Goal: Information Seeking & Learning: Learn about a topic

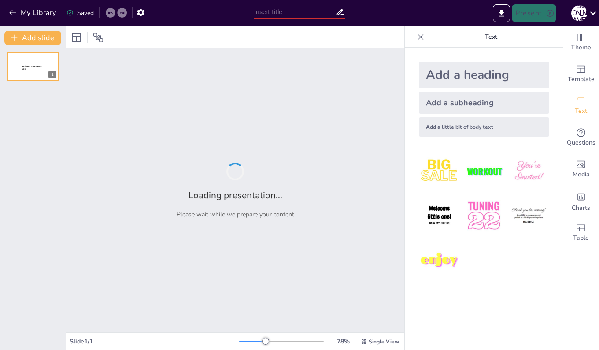
type input "経営戦略の歴史的変遷と主要理論"
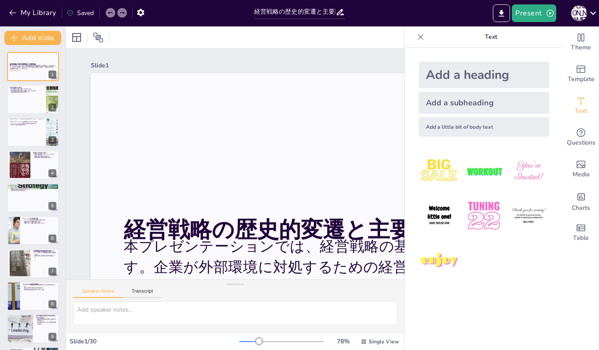
checkbox input "true"
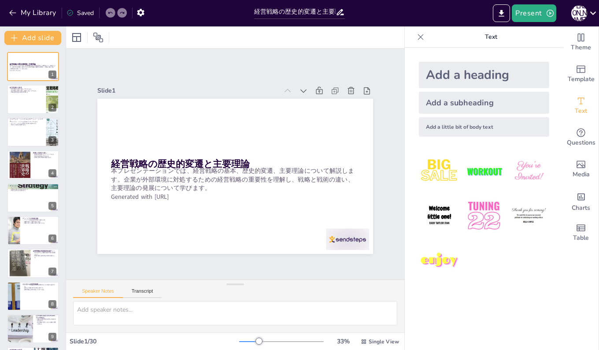
checkbox input "true"
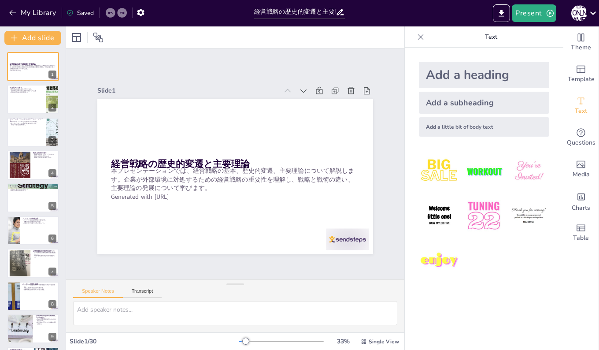
checkbox input "true"
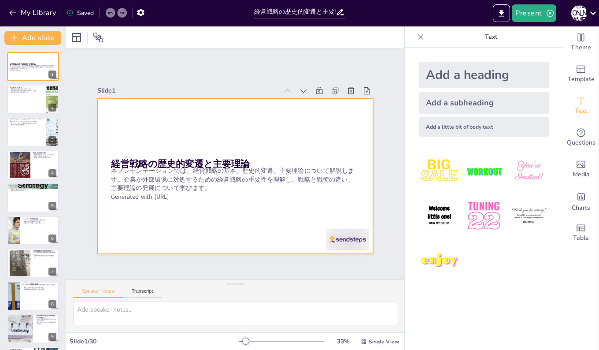
checkbox input "true"
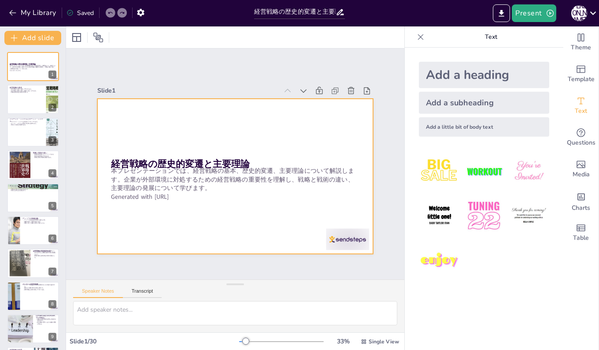
checkbox input "true"
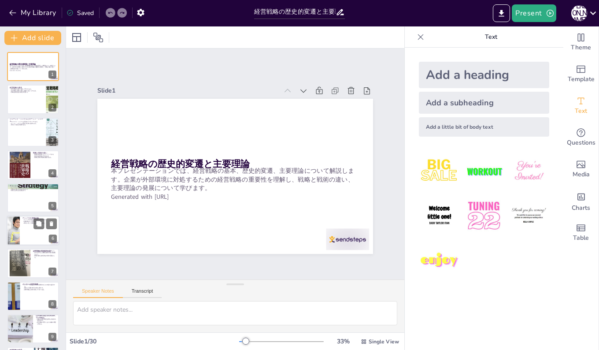
checkbox input "true"
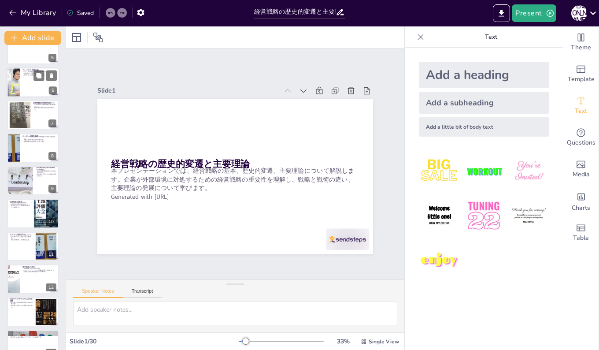
scroll to position [176, 0]
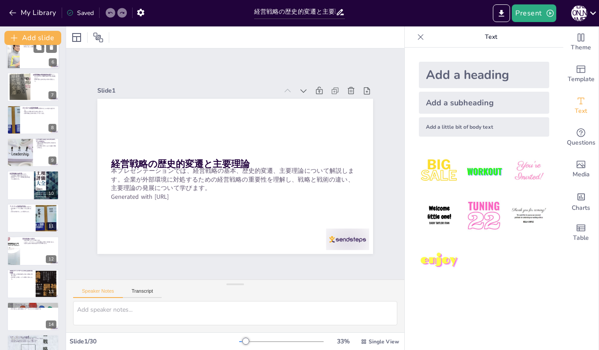
checkbox input "true"
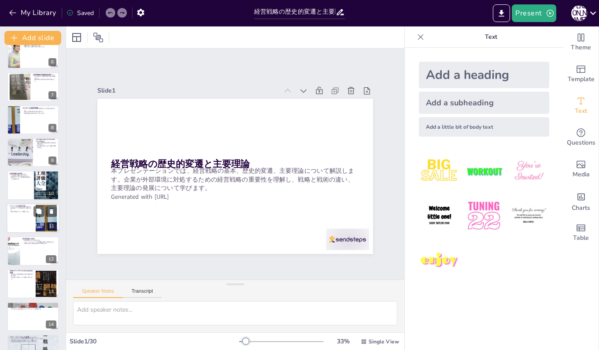
checkbox input "true"
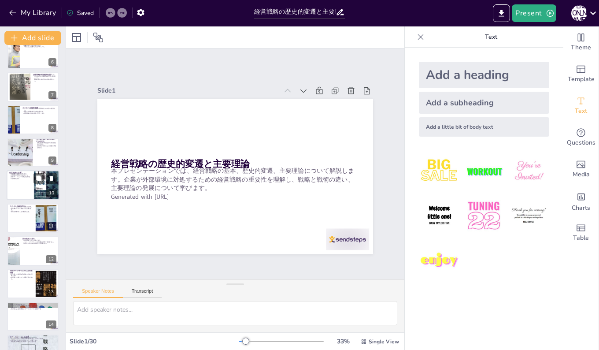
checkbox input "true"
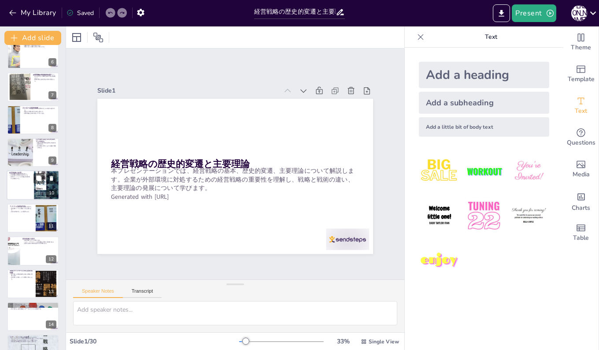
click at [13, 184] on div at bounding box center [33, 186] width 53 height 30
type textarea "経営戦略は企業戦略、競争戦略、資源ポートフォリオ戦略など複数の体系を持ち、企業活動に多角的に影響を与えます。企業はこれらの戦略を統合的に考えることが重要です。…"
checkbox input "true"
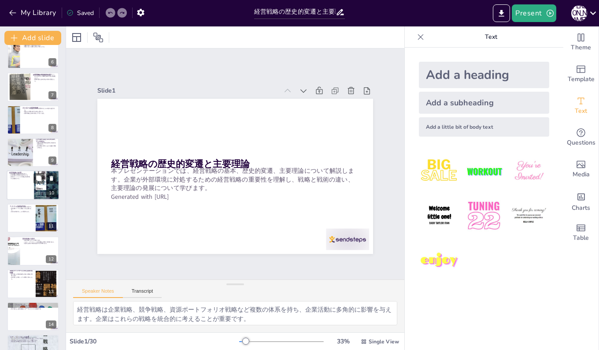
checkbox input "true"
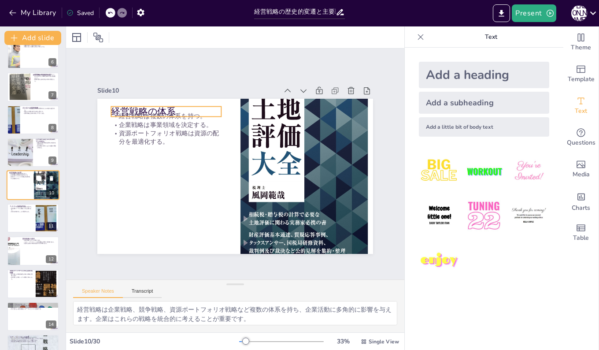
scroll to position [164, 0]
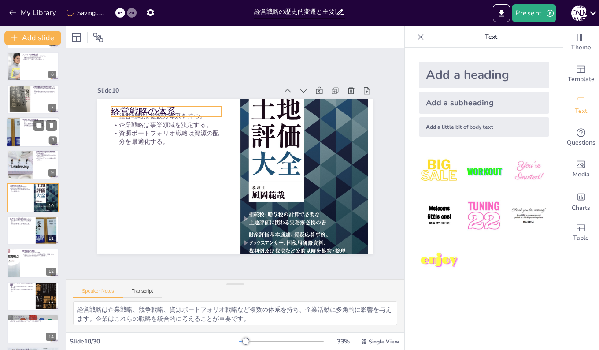
checkbox input "true"
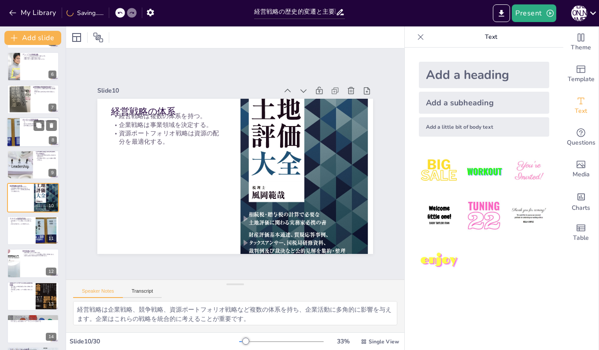
checkbox input "true"
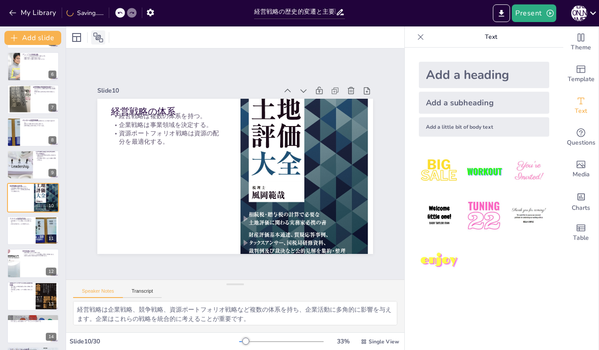
checkbox input "true"
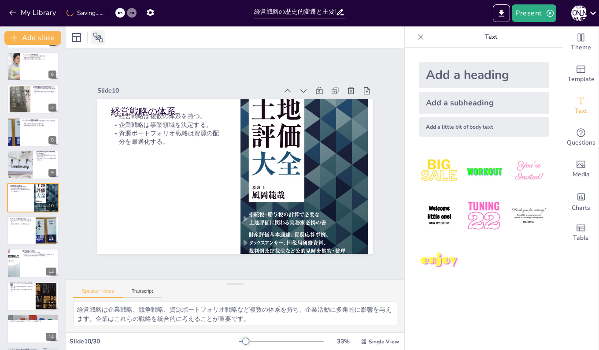
checkbox input "true"
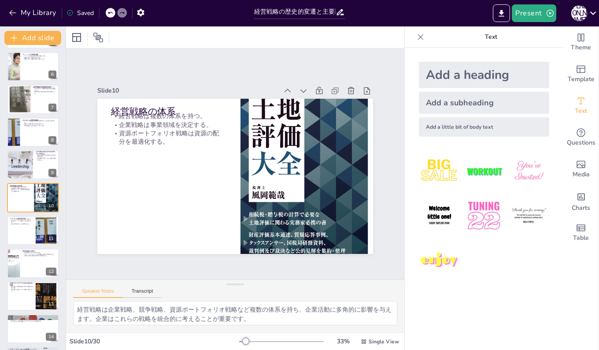
checkbox input "true"
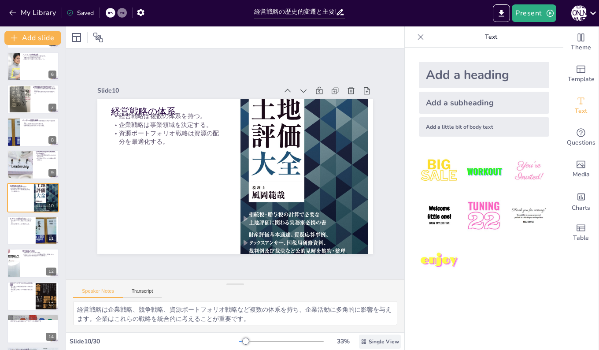
checkbox input "true"
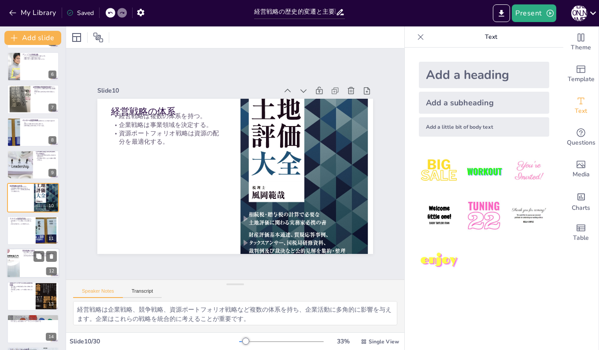
checkbox input "true"
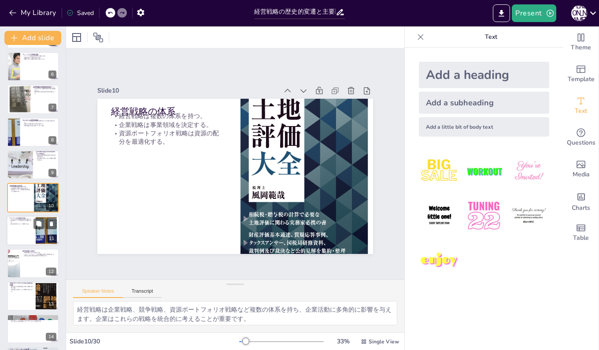
checkbox input "true"
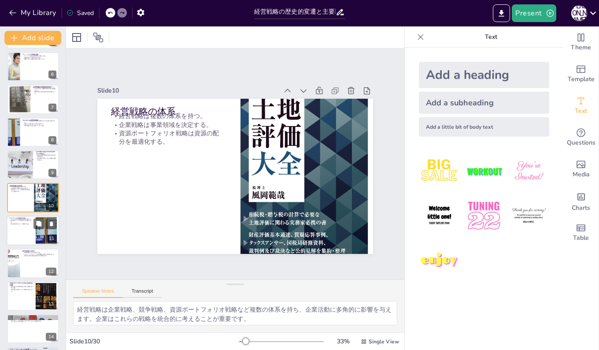
checkbox input "true"
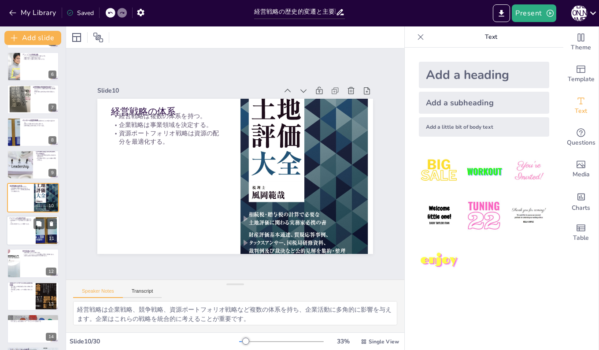
checkbox input "true"
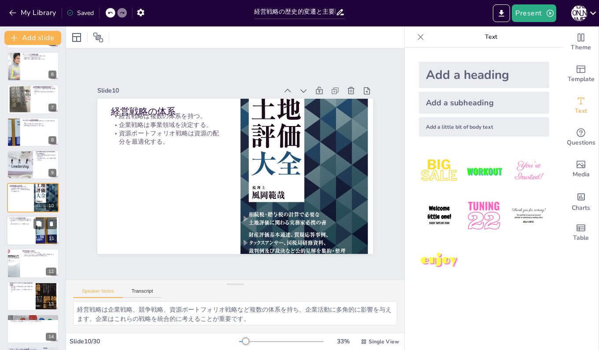
checkbox input "true"
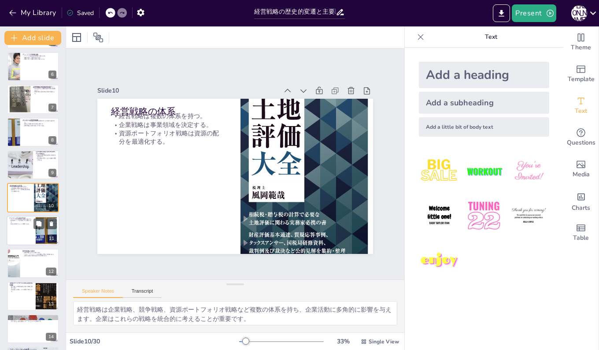
click at [17, 226] on div at bounding box center [33, 231] width 53 height 30
type textarea "ドメインは企業がどのような活動を行うかを決定する重要な要素です。企業は顧客や技術に基づいてドメインを設定し、それに応じた戦略を策定する必要があります。 顧客像…"
checkbox input "true"
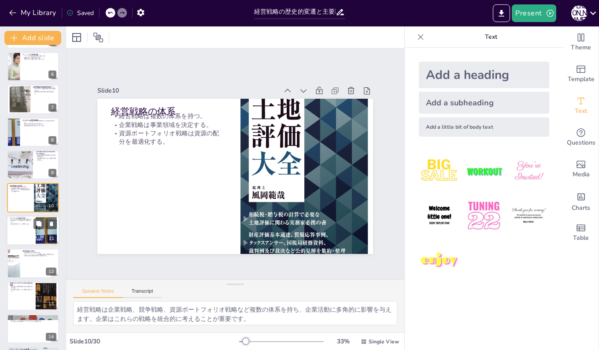
checkbox input "true"
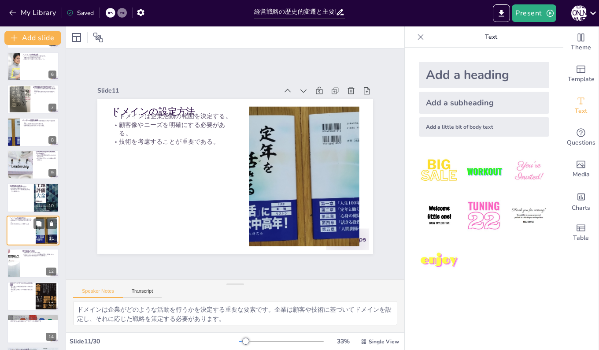
scroll to position [197, 0]
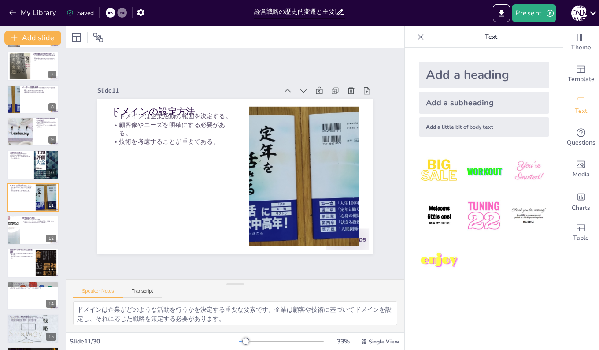
checkbox input "true"
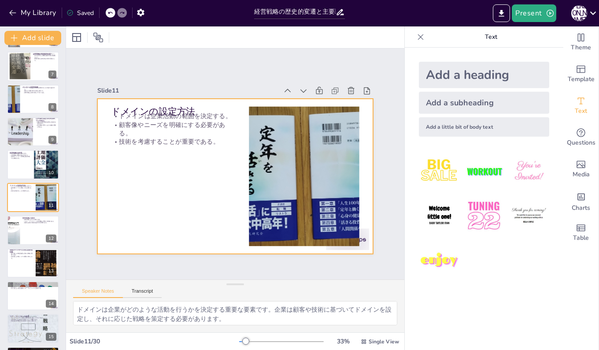
checkbox input "true"
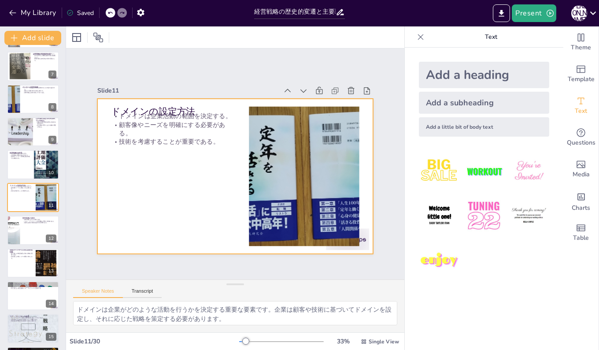
checkbox input "true"
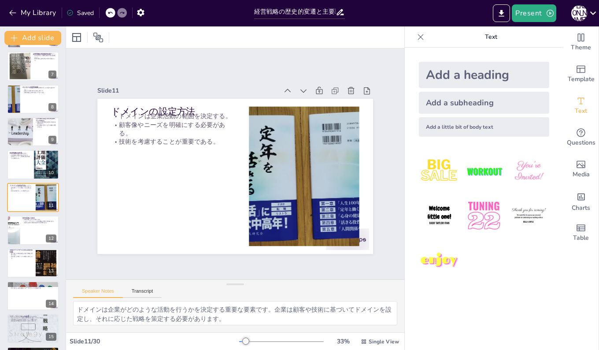
checkbox input "true"
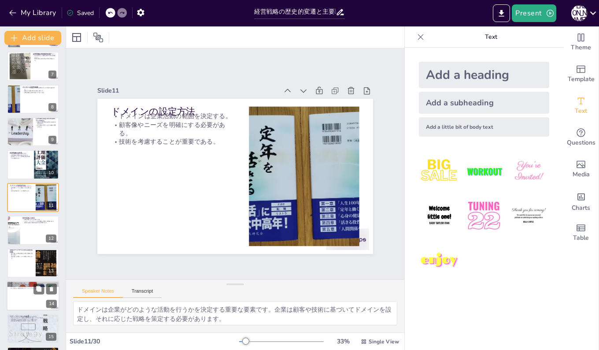
checkbox input "true"
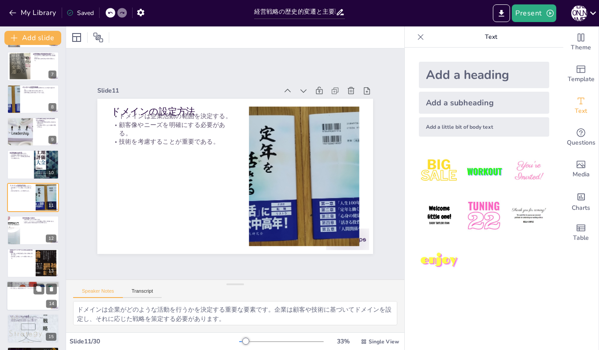
checkbox input "true"
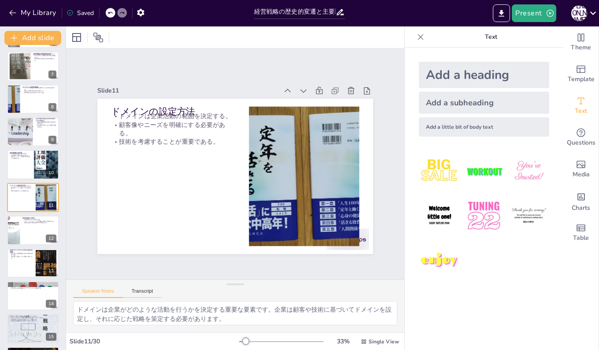
checkbox input "true"
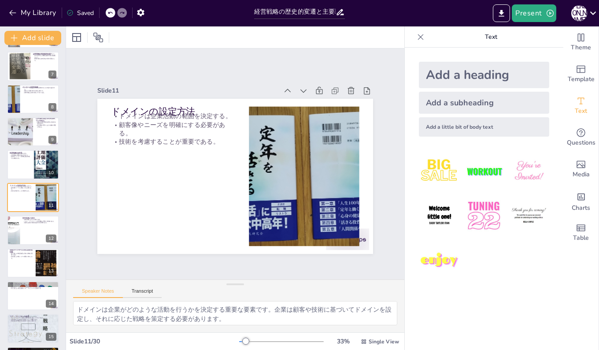
checkbox input "true"
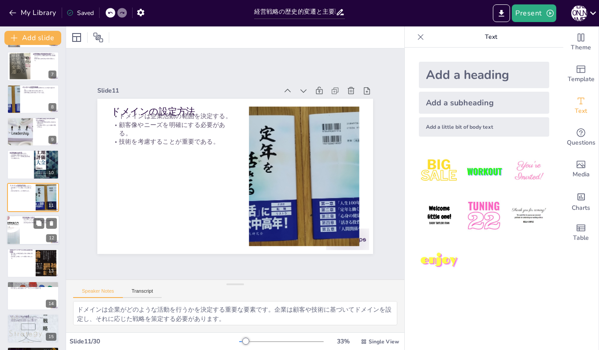
checkbox input "true"
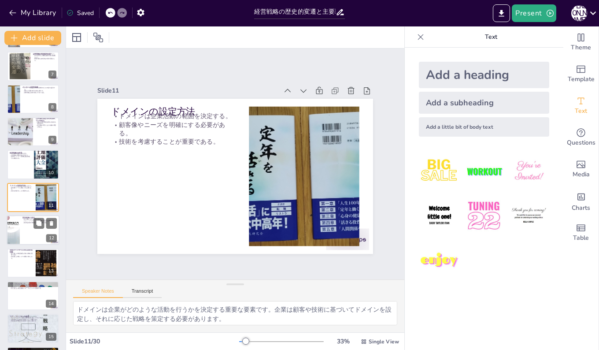
click at [14, 228] on div at bounding box center [13, 230] width 18 height 30
type textarea "競争戦略にはコスト・リーダーシップ、差別化、集中化の3つの基本があり、企業は自社の競争地位に応じた戦略を選択する必要があります。これらの基本戦略を理解すること…"
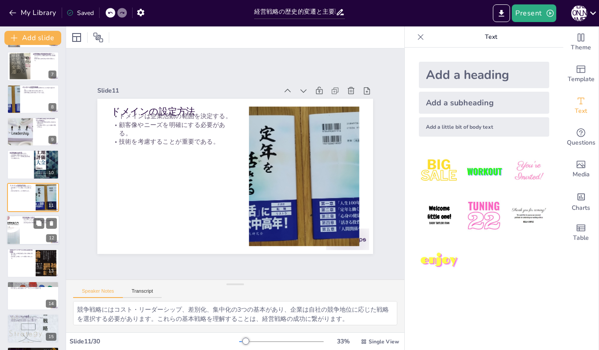
checkbox input "true"
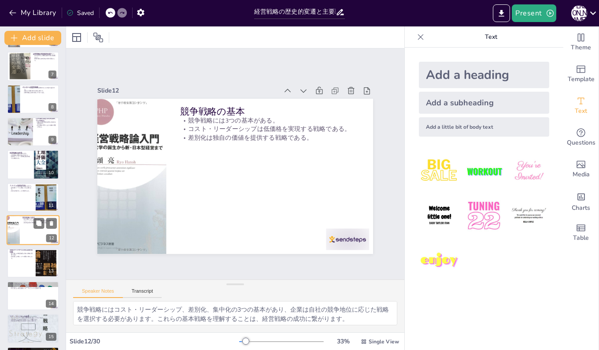
scroll to position [230, 0]
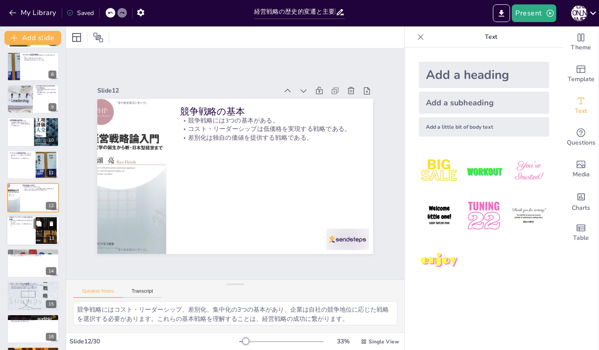
checkbox input "true"
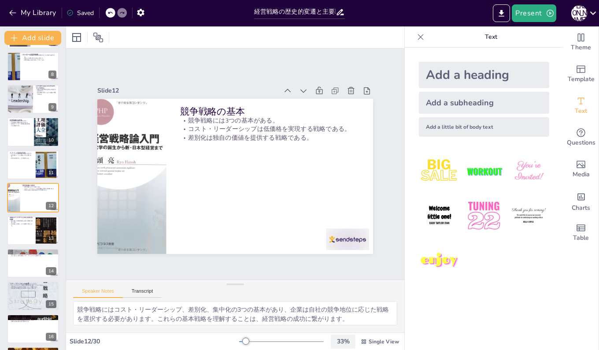
checkbox input "true"
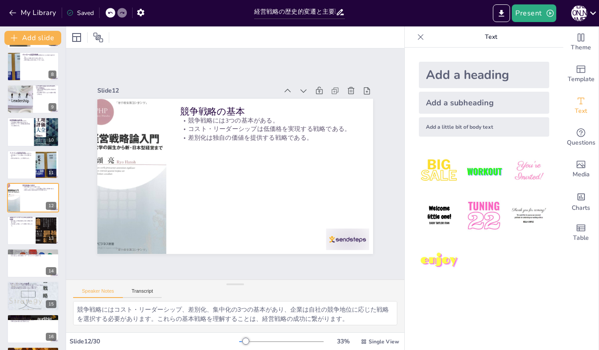
checkbox input "true"
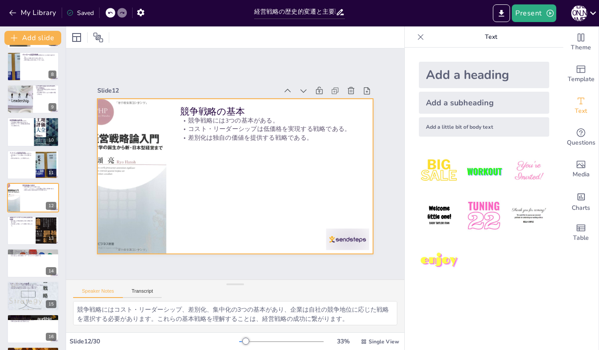
checkbox input "true"
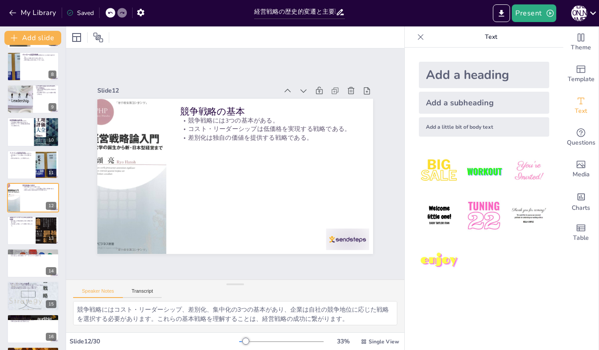
checkbox input "true"
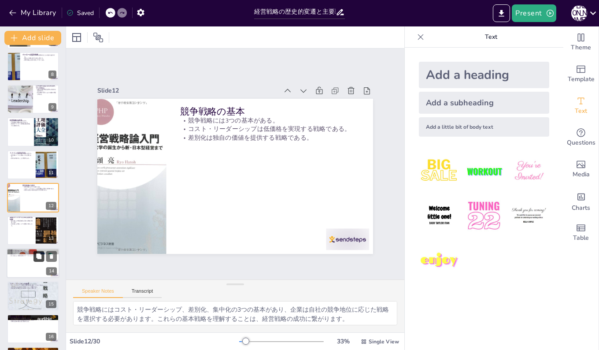
checkbox input "true"
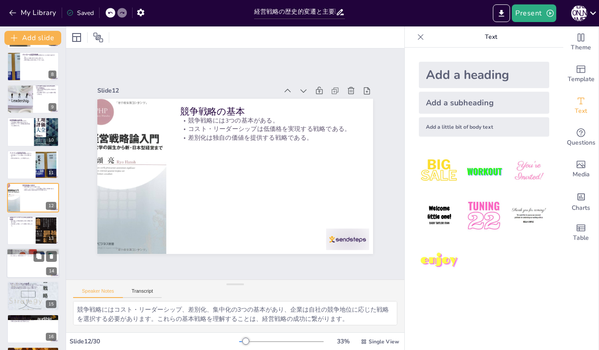
checkbox input "true"
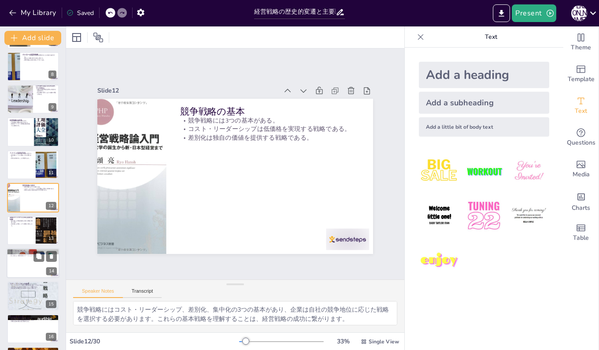
checkbox input "true"
click at [22, 229] on div at bounding box center [33, 231] width 53 height 30
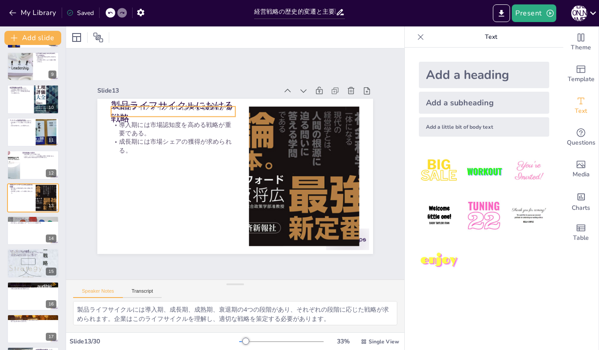
click at [147, 99] on p "製品ライフサイクルにおける戦略" at bounding box center [173, 112] width 124 height 26
click at [150, 99] on p "製品ライフサイクルにおける戦略" at bounding box center [173, 112] width 124 height 26
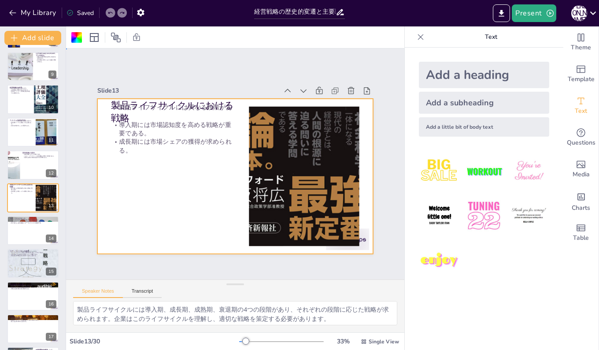
click at [131, 99] on p "製品ライフサイクルにおける戦略" at bounding box center [173, 112] width 124 height 26
click at [141, 103] on p "製品ライフサイクルには異なる段階がある。" at bounding box center [173, 111] width 124 height 17
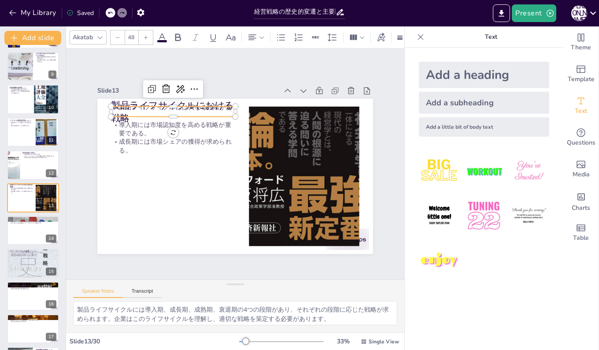
click at [153, 98] on p "製品ライフサイクルにおける戦略" at bounding box center [179, 105] width 126 height 38
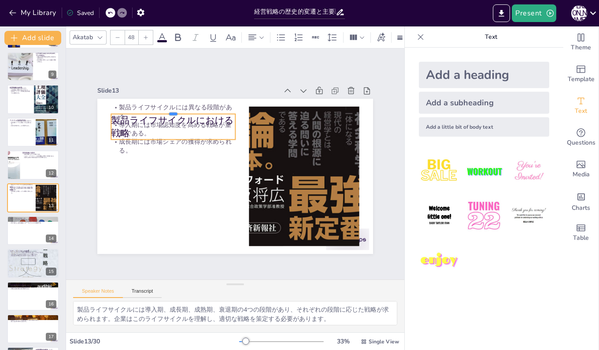
drag, startPoint x: 167, startPoint y: 102, endPoint x: 167, endPoint y: 124, distance: 21.6
click at [160, 197] on div "製品ライフサイクルにおける戦略 製品ライフサイクルには異なる段階がある。 導入期には市場認知度を高める戦略が重要である。 成長期には市場シェアの獲得が求められ…" at bounding box center [235, 176] width 276 height 155
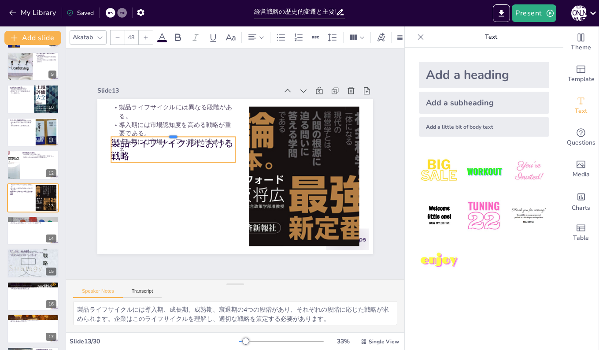
drag, startPoint x: 168, startPoint y: 109, endPoint x: 160, endPoint y: 196, distance: 87.3
click at [160, 196] on div "製品ライフサイクルにおける戦略 製品ライフサイクルには異なる段階がある。 導入期には市場認知度を高める戦略が重要である。 成長期には市場シェアの獲得が求められ…" at bounding box center [235, 176] width 276 height 155
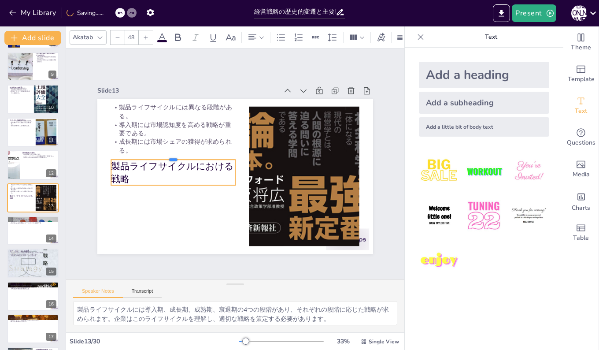
drag, startPoint x: 167, startPoint y: 132, endPoint x: 163, endPoint y: 194, distance: 62.3
click at [163, 194] on div "製品ライフサイクルにおける戦略 製品ライフサイクルには異なる段階がある。 導入期には市場認知度を高める戦略が重要である。 成長期には市場シェアの獲得が求められ…" at bounding box center [230, 175] width 315 height 254
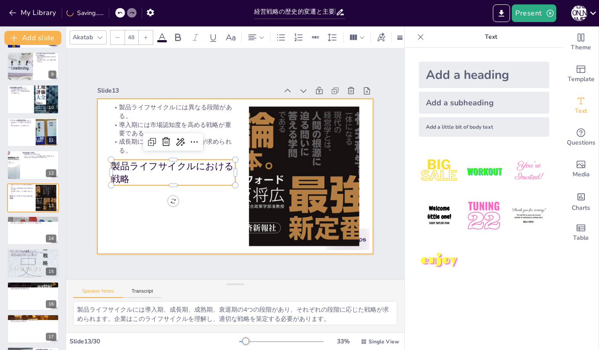
click at [144, 213] on div at bounding box center [231, 175] width 310 height 233
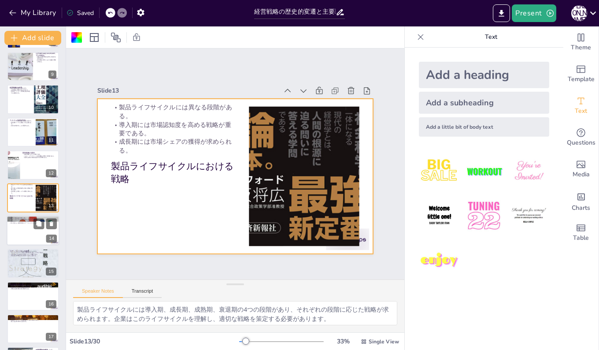
click at [13, 231] on div at bounding box center [33, 231] width 53 height 30
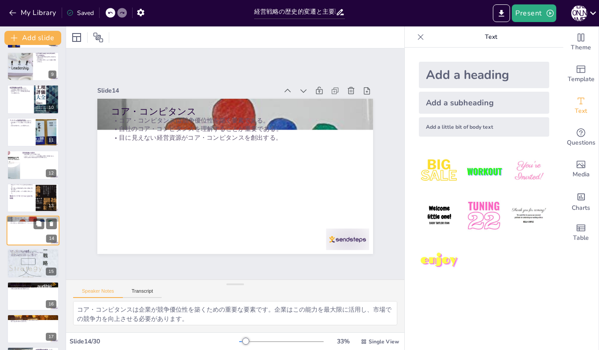
scroll to position [295, 0]
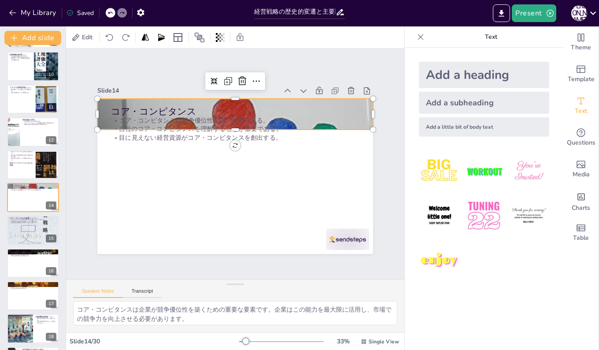
click at [350, 97] on div at bounding box center [235, 114] width 276 height 368
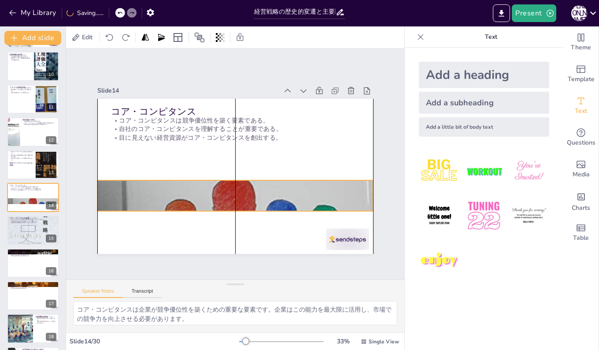
drag, startPoint x: 350, startPoint y: 97, endPoint x: 352, endPoint y: 178, distance: 81.6
click at [352, 178] on div at bounding box center [223, 193] width 402 height 448
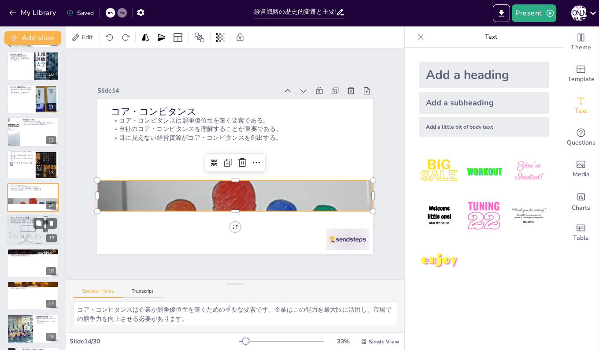
click at [15, 226] on div at bounding box center [33, 230] width 53 height 85
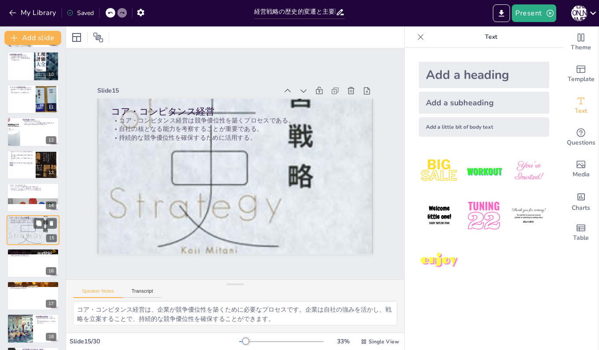
scroll to position [328, 0]
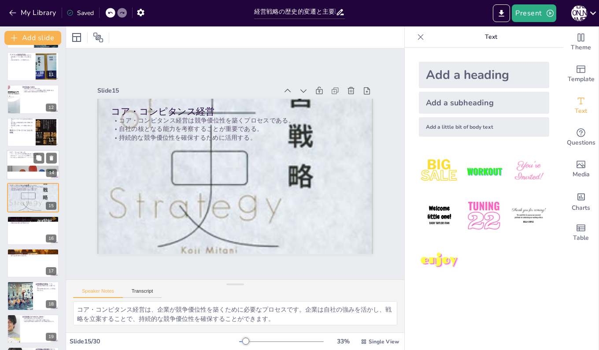
click at [25, 162] on div at bounding box center [33, 165] width 53 height 30
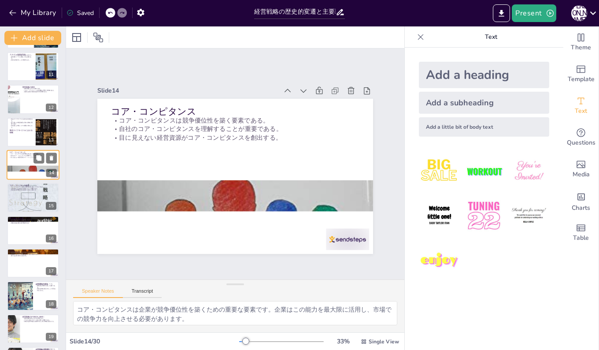
scroll to position [295, 0]
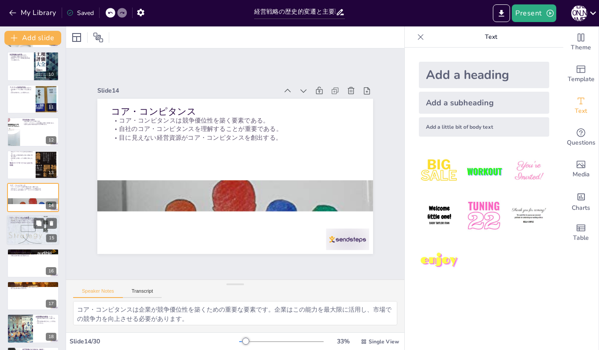
click at [25, 230] on div at bounding box center [33, 230] width 53 height 85
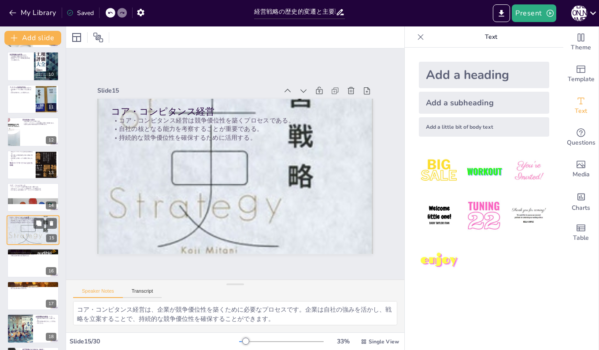
scroll to position [328, 0]
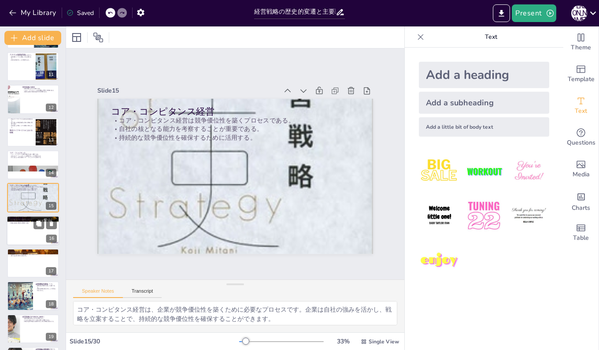
click at [36, 234] on div at bounding box center [33, 231] width 53 height 30
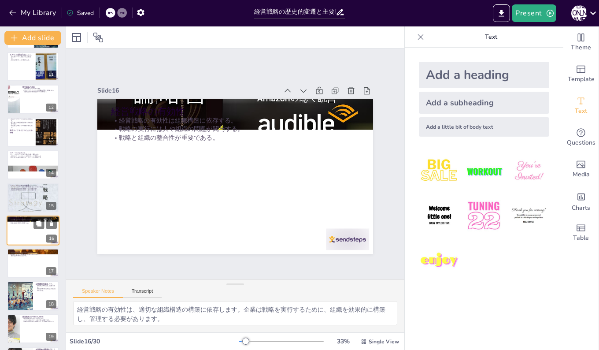
scroll to position [361, 0]
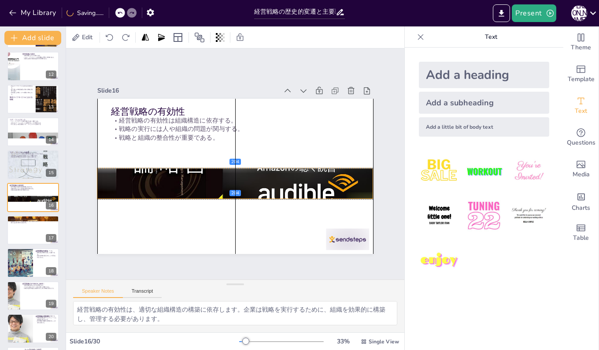
drag, startPoint x: 228, startPoint y: 96, endPoint x: 228, endPoint y: 166, distance: 70.5
click at [228, 166] on div at bounding box center [235, 183] width 276 height 145
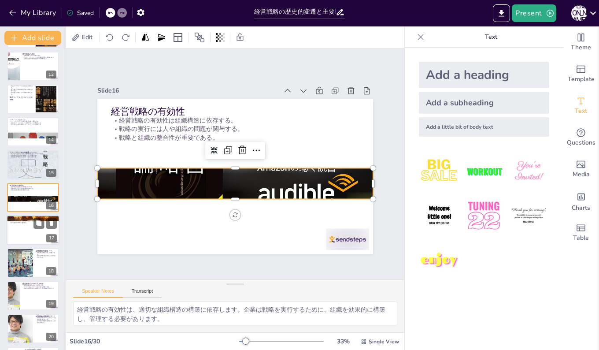
click at [25, 236] on div at bounding box center [33, 230] width 53 height 30
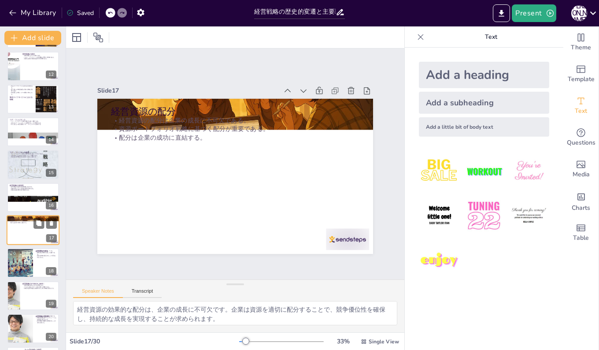
scroll to position [394, 0]
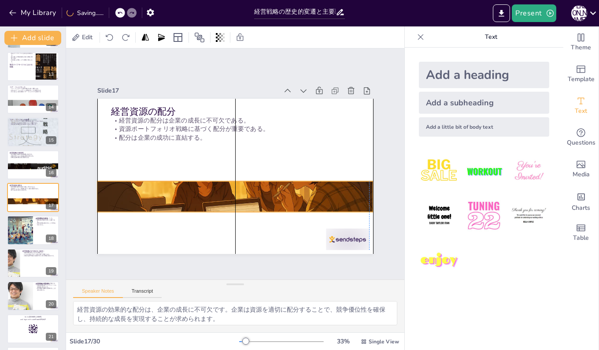
drag, startPoint x: 239, startPoint y: 97, endPoint x: 238, endPoint y: 180, distance: 82.4
click at [238, 180] on div at bounding box center [232, 197] width 294 height 212
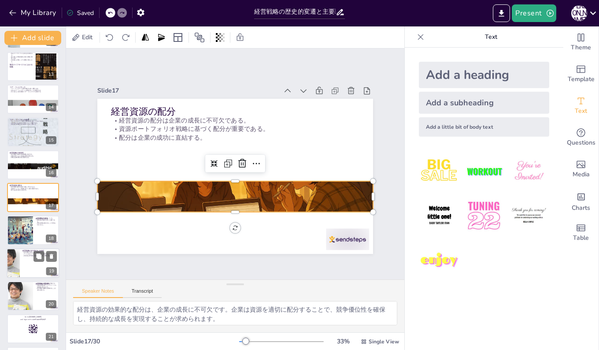
click at [15, 228] on div at bounding box center [19, 230] width 51 height 29
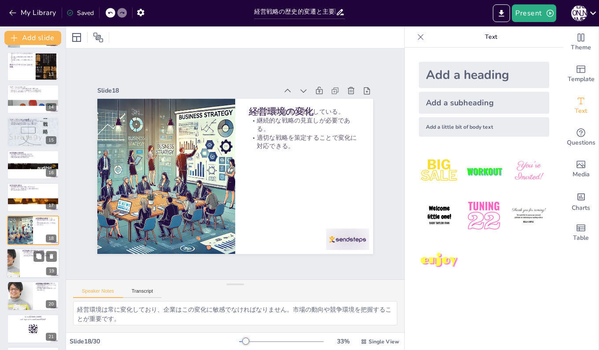
scroll to position [426, 0]
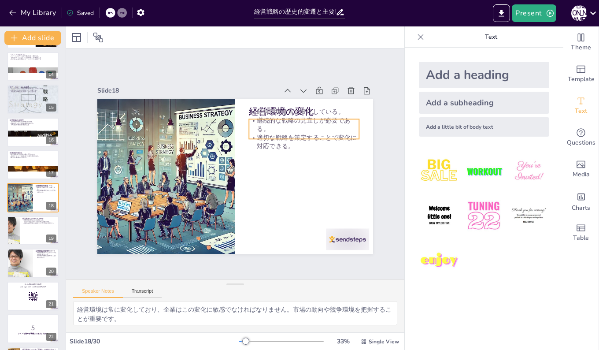
click at [286, 104] on div "経営環境の変化 経営環境は常に変化している。 継続的な戦略の見直しが必要である。 適切な戦略を策定することで変化に対応できる。" at bounding box center [235, 176] width 276 height 155
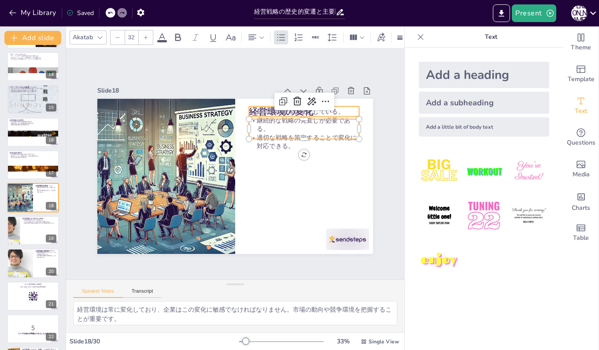
click at [264, 105] on p "経営環境の変化" at bounding box center [304, 111] width 110 height 13
click at [264, 107] on p "経営環境の変化" at bounding box center [309, 119] width 111 height 24
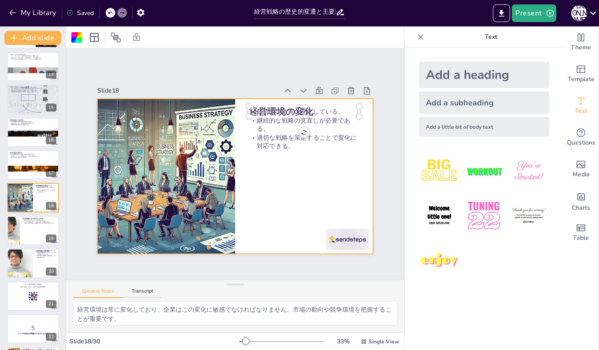
click at [264, 107] on p "経営環境の変化" at bounding box center [309, 119] width 111 height 24
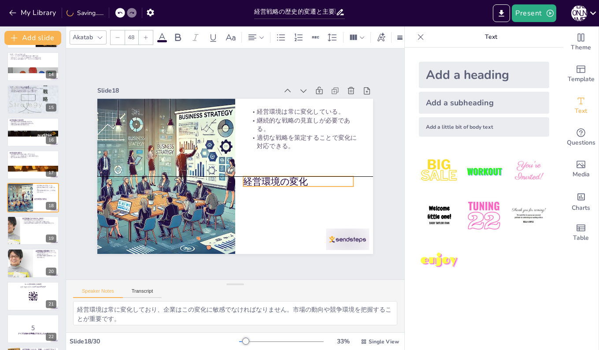
drag, startPoint x: 289, startPoint y: 102, endPoint x: 283, endPoint y: 170, distance: 67.7
click at [283, 99] on div "経営環境の変化 経営環境は常に変化している。 継続的な戦略の見直しが必要である。 適切な戦略を策定することで変化に対応できる。" at bounding box center [235, 99] width 276 height 0
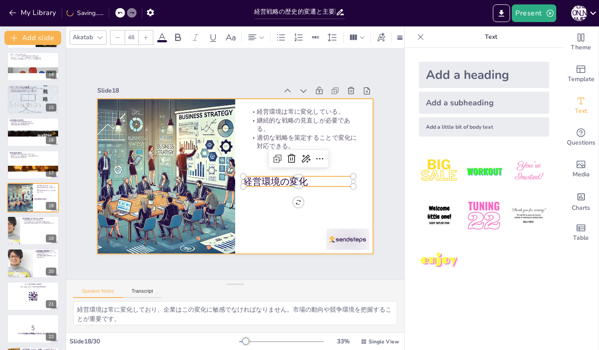
click at [342, 157] on div at bounding box center [234, 176] width 290 height 183
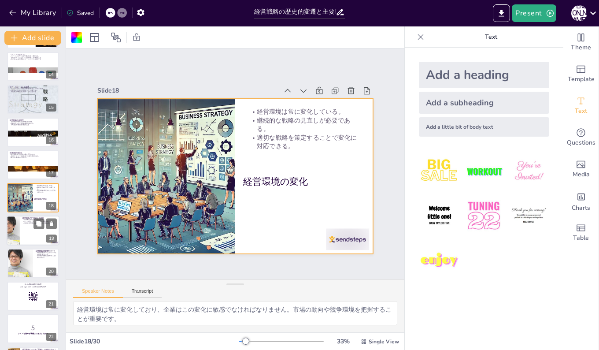
click at [22, 233] on div at bounding box center [33, 231] width 53 height 30
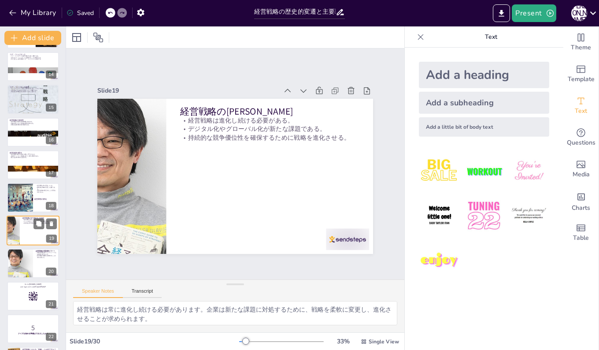
scroll to position [459, 0]
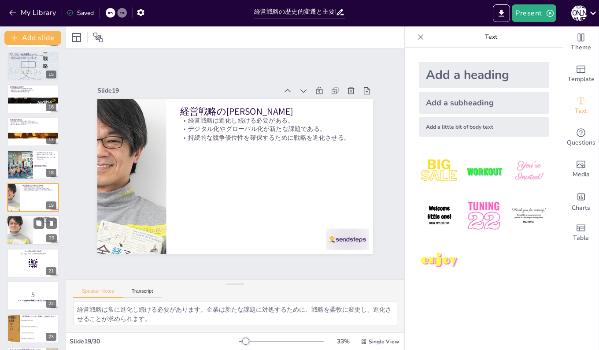
click at [25, 229] on div at bounding box center [19, 230] width 89 height 30
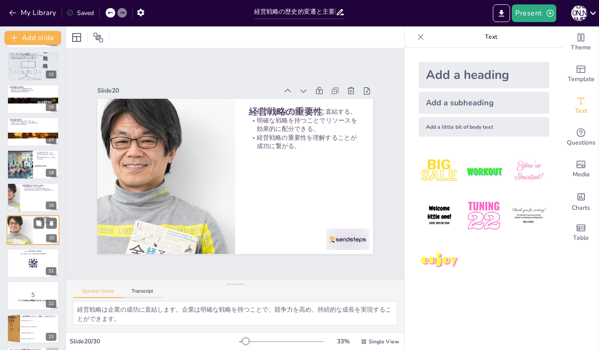
scroll to position [492, 0]
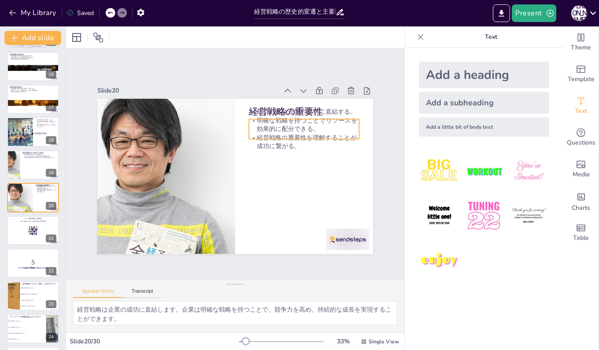
click at [282, 109] on p "経営戦略は企業の成功に直結する。" at bounding box center [309, 119] width 111 height 20
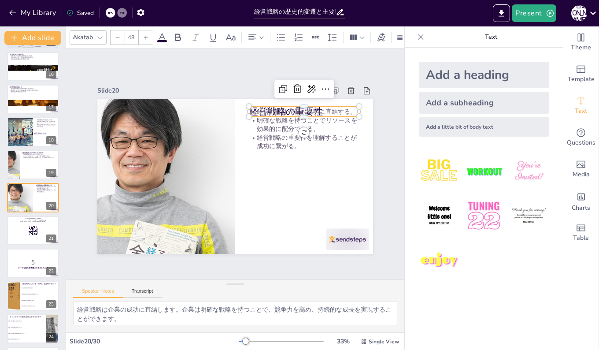
click at [256, 102] on div "経営戦略の重要性 経営戦略は企業の成功に直結する。 明確な戦略を持つことでリソースを効果的に配分できる。 経営戦略の重要性を理解することが成功に繋がる。" at bounding box center [235, 176] width 276 height 155
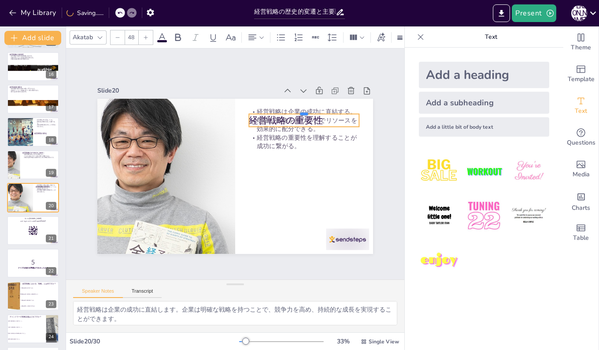
drag, startPoint x: 296, startPoint y: 103, endPoint x: 275, endPoint y: 180, distance: 80.5
click at [269, 198] on div "経営戦略の重要性 経営戦略は企業の成功に直結する。 明確な戦略を持つことでリソースを効果的に配分できる。 経営戦略の重要性を理解することが成功に繋がる。" at bounding box center [235, 176] width 276 height 155
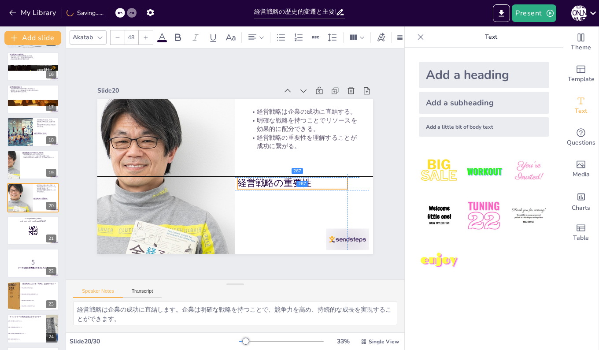
drag, startPoint x: 300, startPoint y: 112, endPoint x: 286, endPoint y: 172, distance: 61.9
click at [286, 113] on div "経営戦略の重要性 経営戦略は企業の成功に直結する。 明確な戦略を持つことでリソースを効果的に配分できる。 経営戦略の重要性を理解することが成功に繋がる。" at bounding box center [242, 99] width 275 height 29
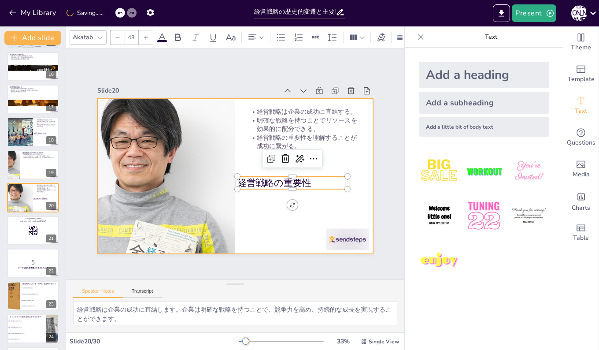
click at [349, 156] on div at bounding box center [233, 175] width 302 height 209
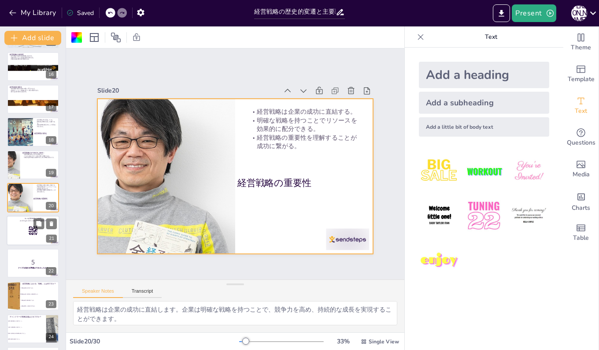
click at [37, 233] on rect at bounding box center [33, 231] width 10 height 10
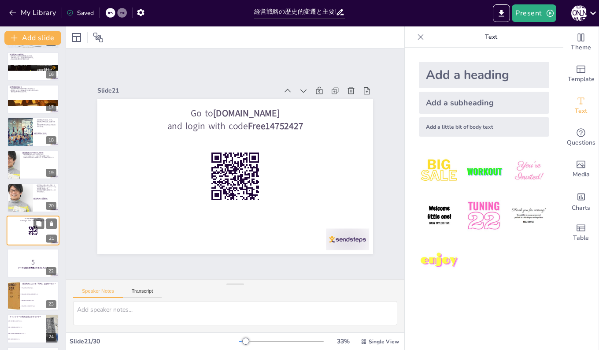
scroll to position [525, 0]
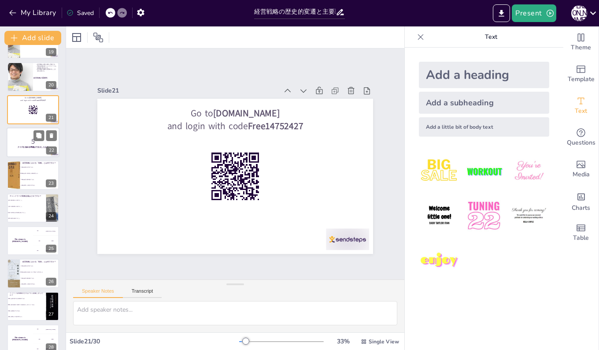
click at [19, 133] on div at bounding box center [33, 142] width 53 height 30
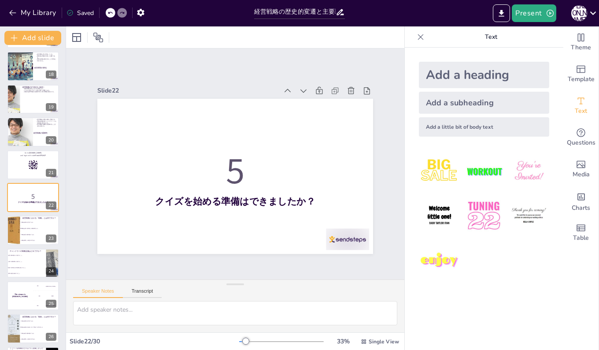
scroll to position [602, 0]
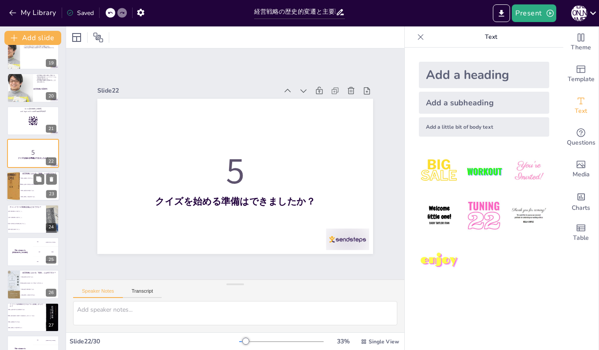
click at [24, 187] on li "戦略は企業の基本的な長期目標である。" at bounding box center [40, 185] width 40 height 6
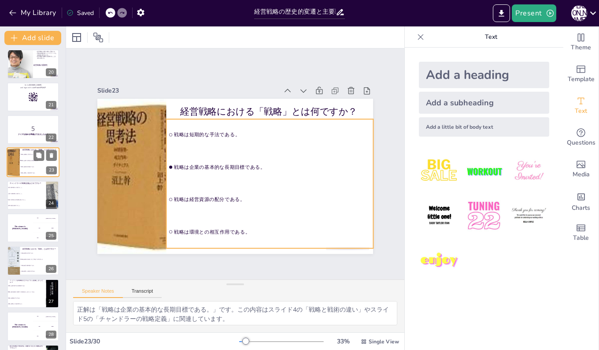
scroll to position [634, 0]
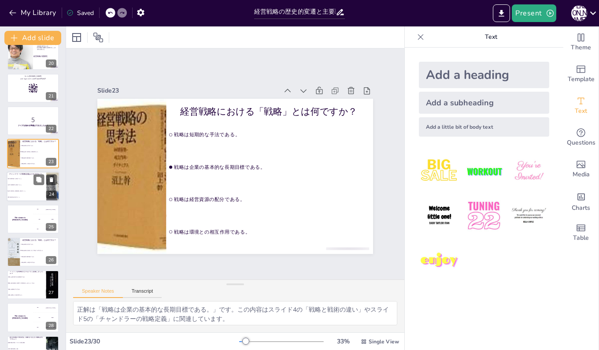
click at [20, 184] on span "企業の短期目標を決定すること。" at bounding box center [27, 184] width 38 height 1
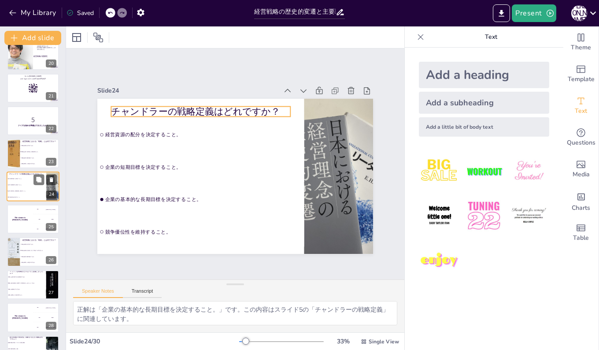
scroll to position [623, 0]
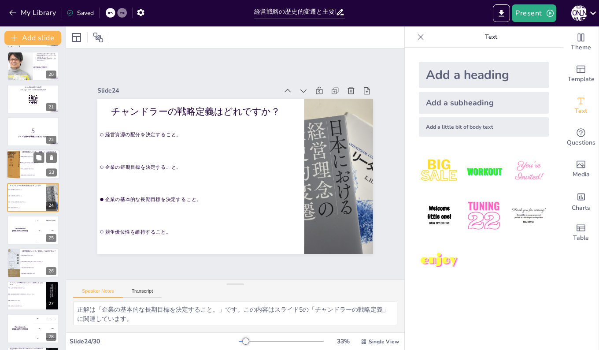
click at [26, 159] on li "戦略は短期的な手法である。" at bounding box center [40, 156] width 40 height 6
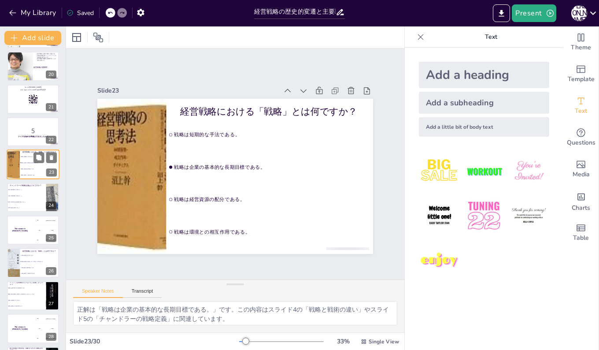
scroll to position [590, 0]
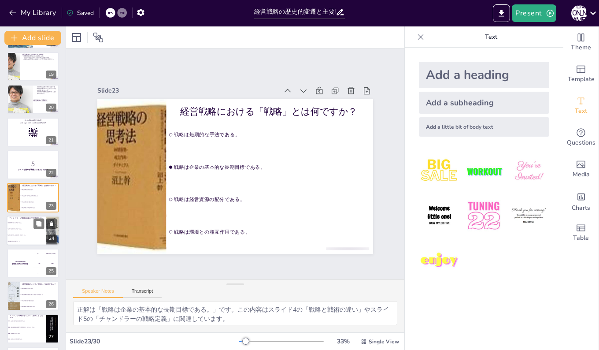
click at [24, 229] on span "企業の短期目標を決定すること。" at bounding box center [27, 228] width 38 height 1
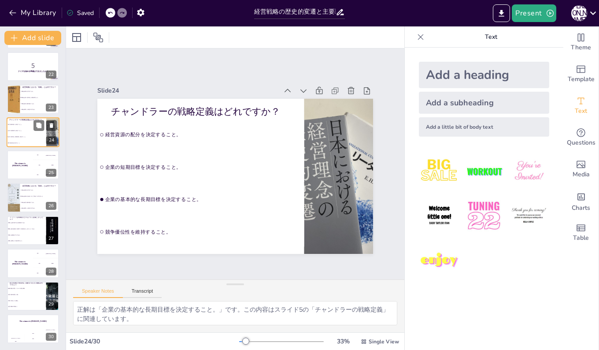
scroll to position [689, 0]
click at [22, 193] on li "戦術は短期的な状況に応じて変化する手法である。" at bounding box center [40, 196] width 40 height 6
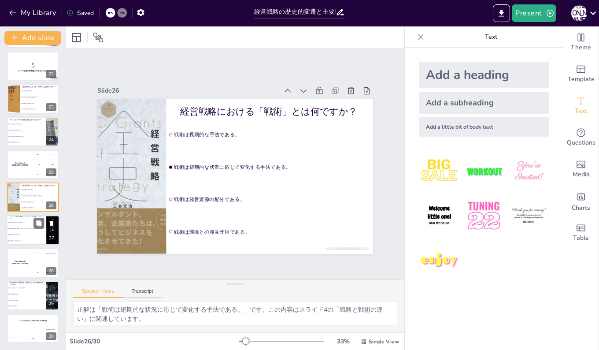
click at [12, 229] on li "戦略は部分的無知の状態での意思決定のためのルールである。" at bounding box center [27, 228] width 40 height 6
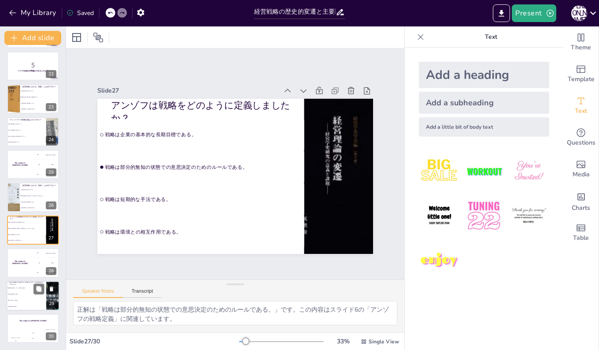
click at [15, 299] on span "環境の変化への無関心。" at bounding box center [27, 299] width 38 height 1
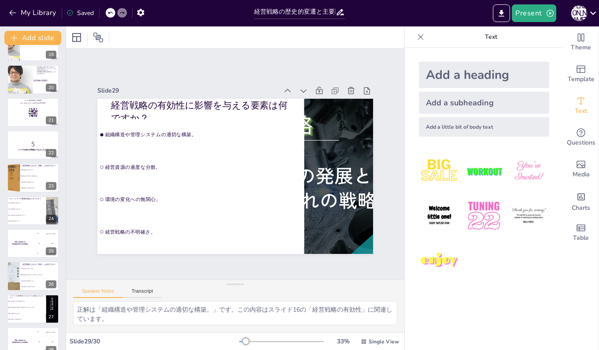
scroll to position [595, 0]
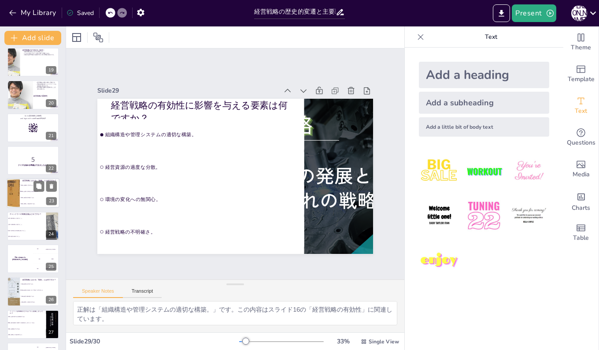
click at [27, 190] on li "戦略は企業の基本的な長期目標である。" at bounding box center [40, 192] width 40 height 6
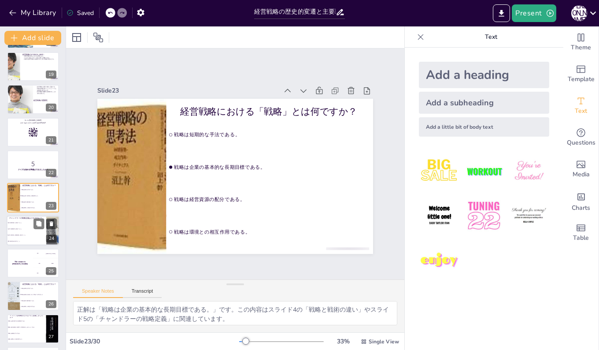
click at [25, 224] on li "経営資源の配分を決定すること。" at bounding box center [27, 223] width 40 height 6
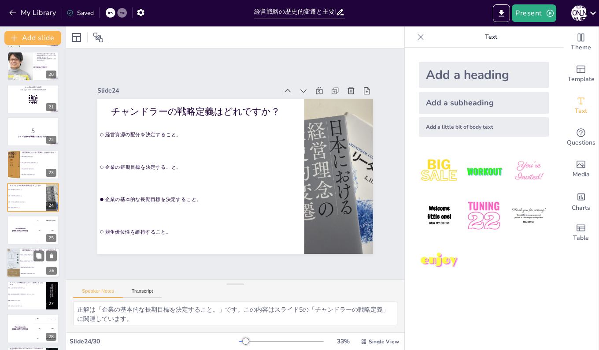
click at [27, 270] on li "戦術は経営資源の配分である。" at bounding box center [40, 267] width 40 height 6
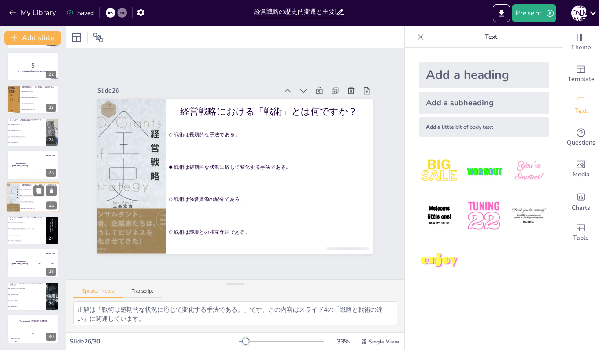
scroll to position [689, 0]
click at [27, 291] on li "経営資源の過度な分散。" at bounding box center [27, 294] width 40 height 6
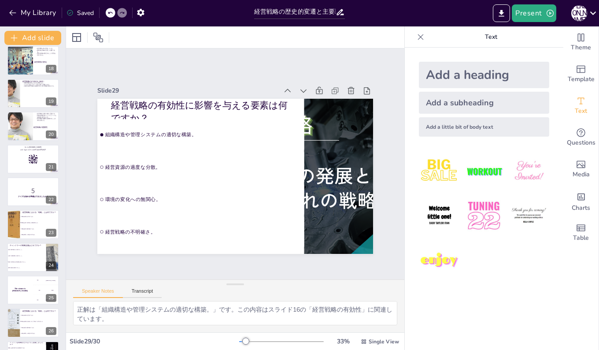
scroll to position [557, 0]
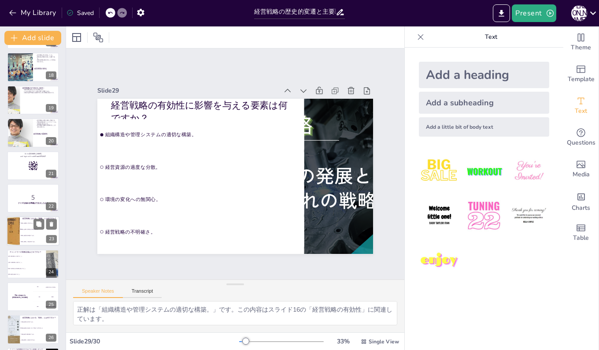
click at [27, 227] on li "戦略は企業の基本的な長期目標である。" at bounding box center [40, 230] width 40 height 6
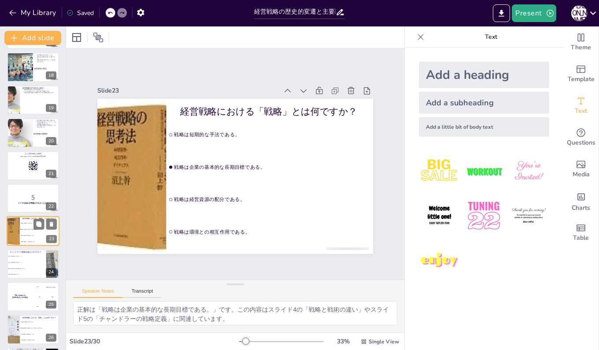
scroll to position [590, 0]
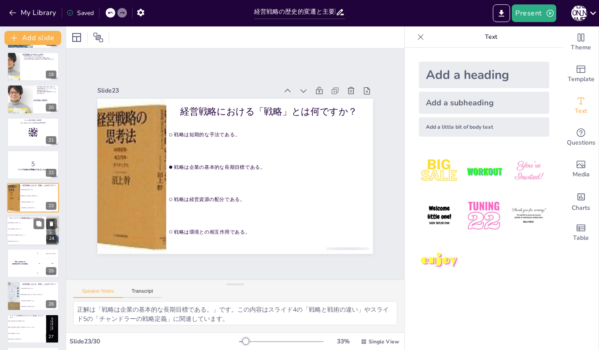
click at [22, 236] on li "企業の基本的な長期目標を決定すること。" at bounding box center [27, 235] width 40 height 6
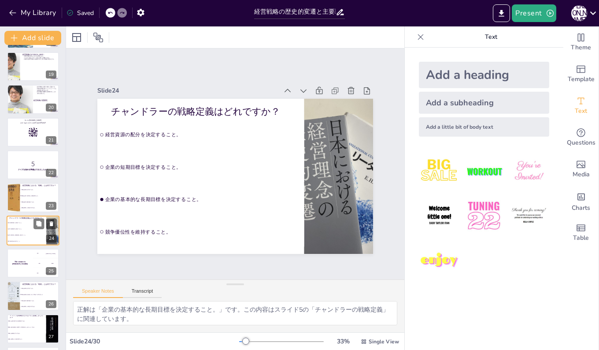
scroll to position [623, 0]
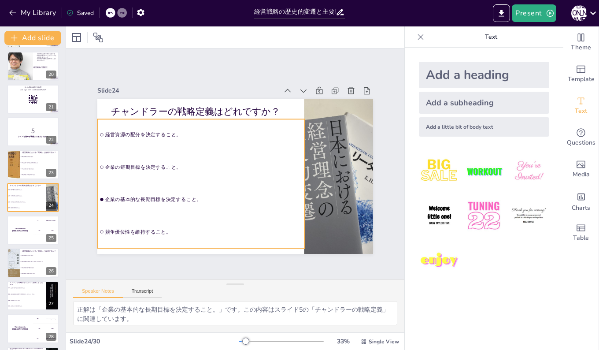
click at [195, 152] on li "企業の短期目標を決定すること。" at bounding box center [200, 167] width 207 height 31
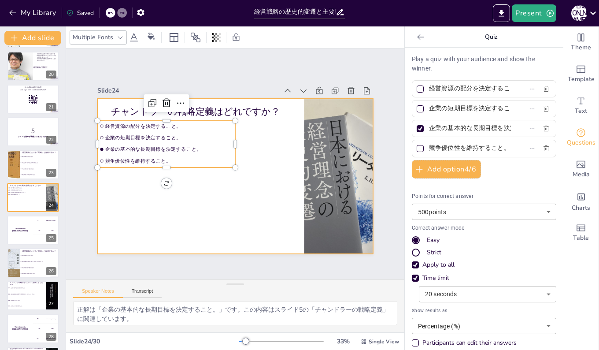
click at [268, 144] on div at bounding box center [224, 168] width 254 height 315
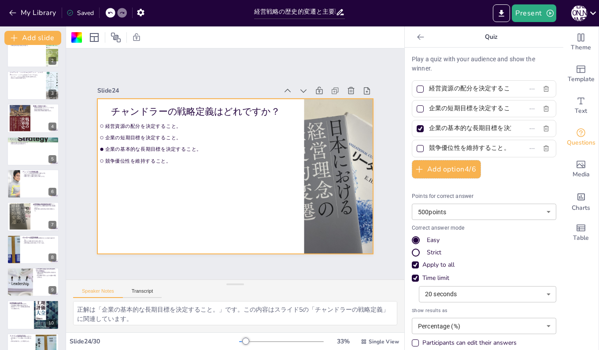
scroll to position [6, 0]
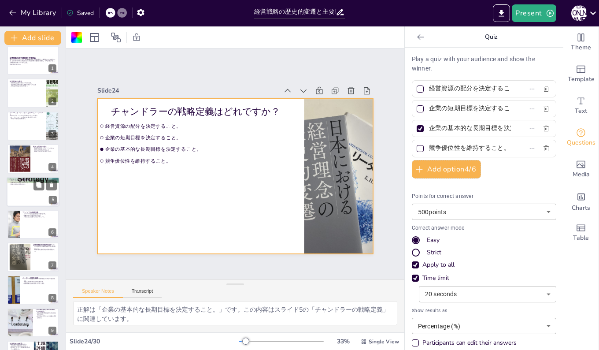
click at [18, 195] on div at bounding box center [33, 192] width 53 height 30
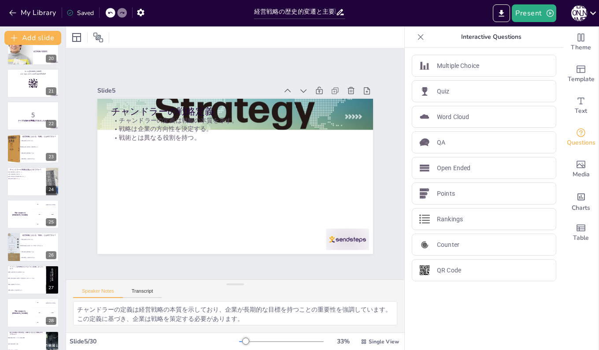
scroll to position [689, 0]
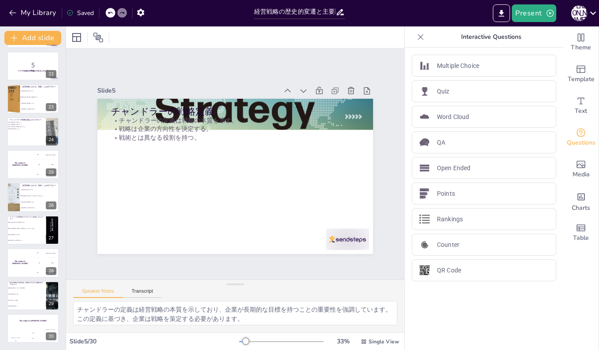
click at [18, 195] on div at bounding box center [13, 196] width 19 height 29
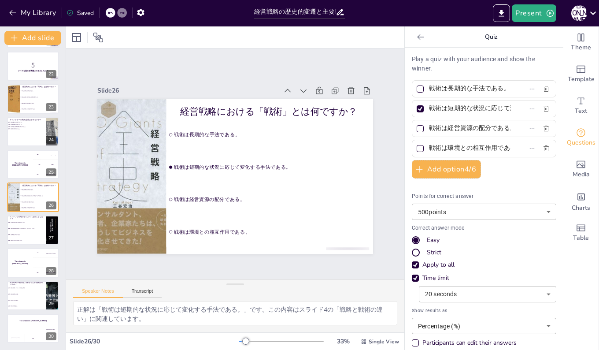
scroll to position [688, 0]
click at [29, 225] on li "戦略は企業の基本的な長期目標である。" at bounding box center [27, 223] width 40 height 6
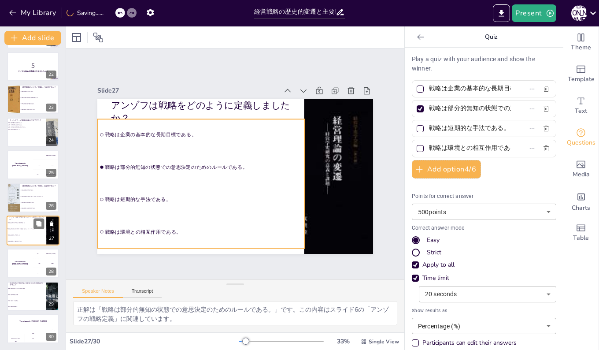
scroll to position [689, 0]
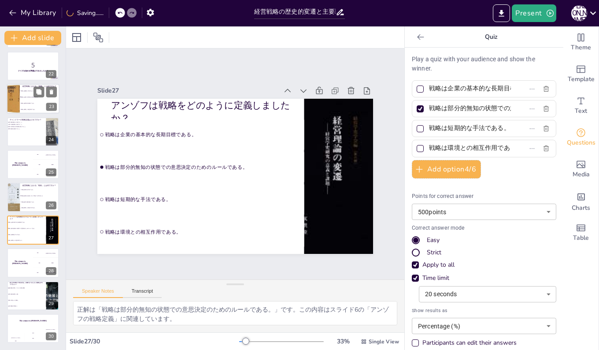
click at [14, 112] on div at bounding box center [13, 99] width 38 height 30
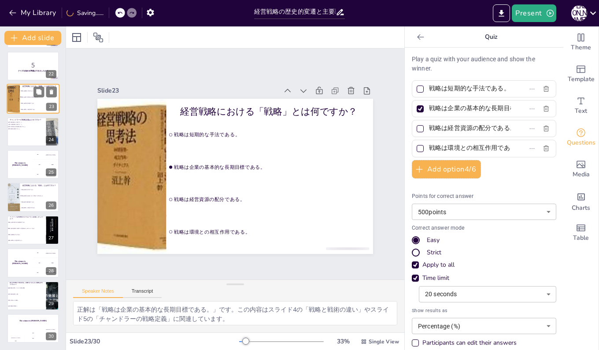
scroll to position [590, 0]
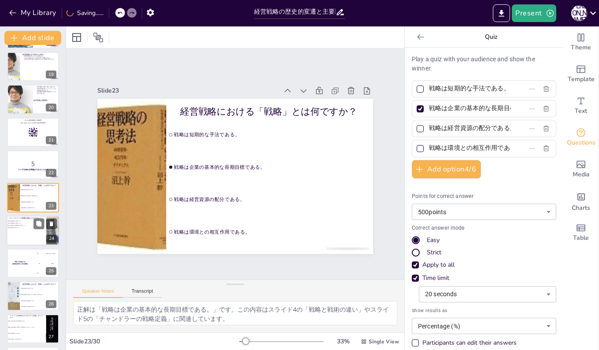
click at [29, 228] on div at bounding box center [33, 231] width 53 height 30
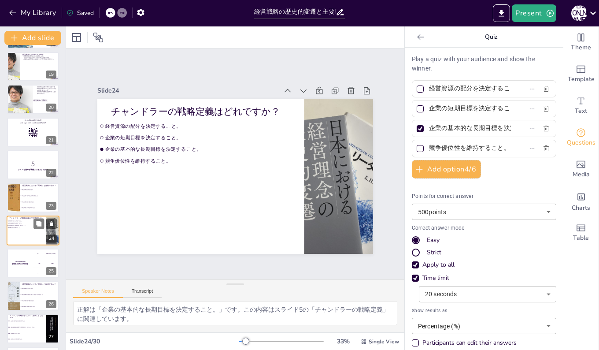
scroll to position [623, 0]
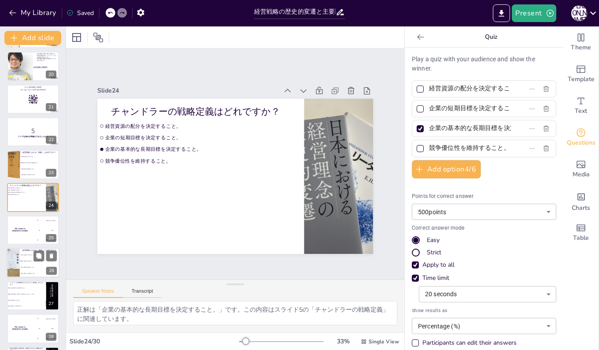
click at [26, 259] on li "戦術は短期的な状況に応じて変化する手法である。" at bounding box center [40, 261] width 40 height 6
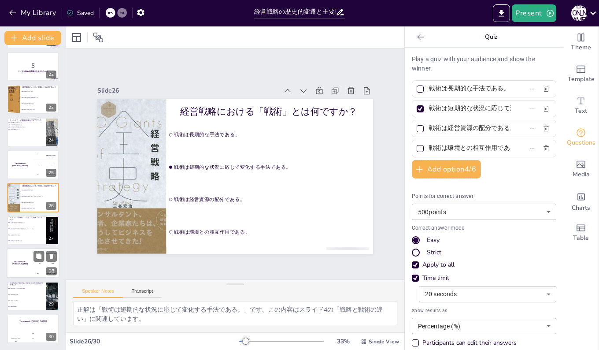
scroll to position [689, 0]
click at [19, 229] on li "戦略は部分的無知の状態での意思決定のためのルールである。" at bounding box center [27, 228] width 40 height 6
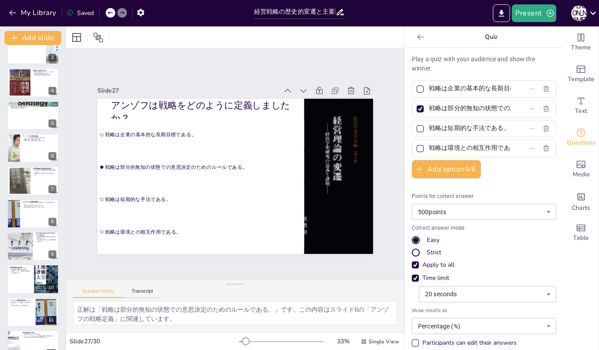
scroll to position [72, 0]
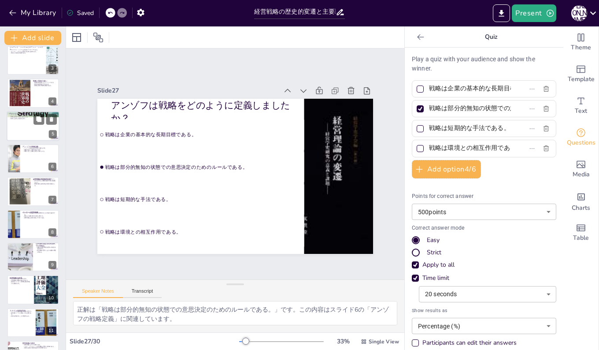
click at [25, 131] on div at bounding box center [33, 126] width 53 height 30
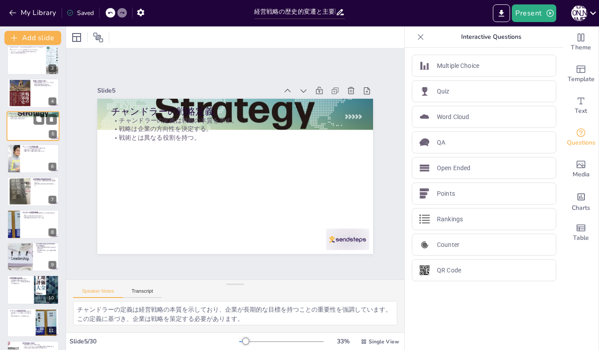
scroll to position [0, 0]
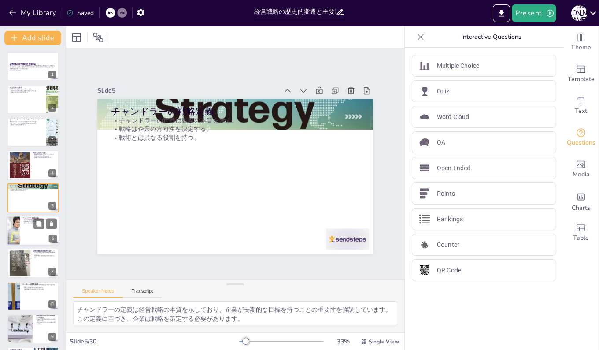
click at [27, 231] on div at bounding box center [33, 231] width 53 height 30
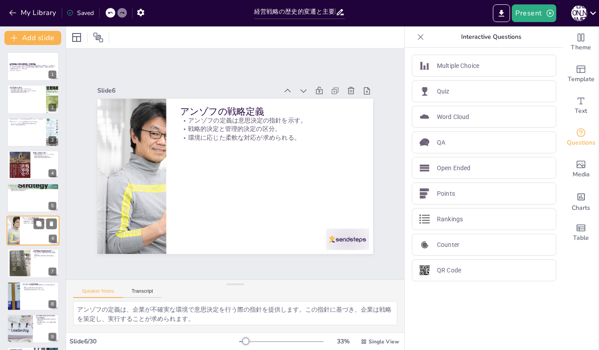
scroll to position [33, 0]
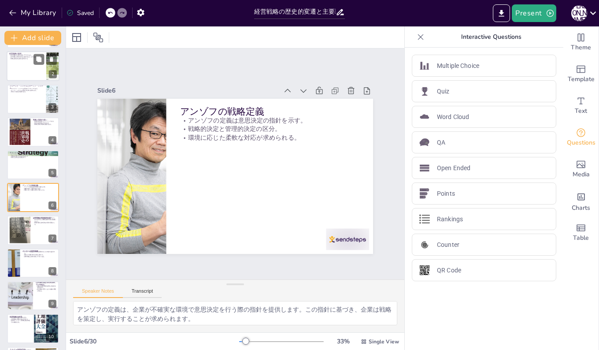
click at [15, 69] on div at bounding box center [33, 67] width 53 height 30
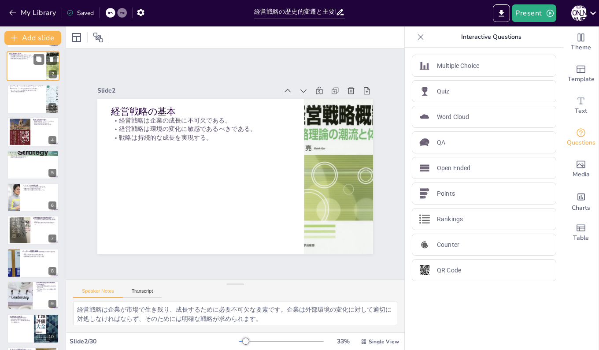
scroll to position [0, 0]
